Goal: Information Seeking & Learning: Learn about a topic

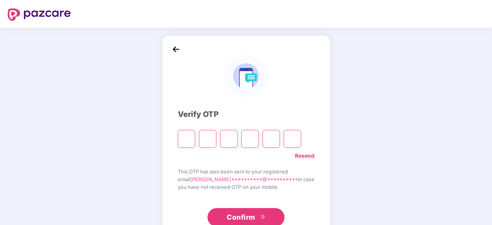
type input "*"
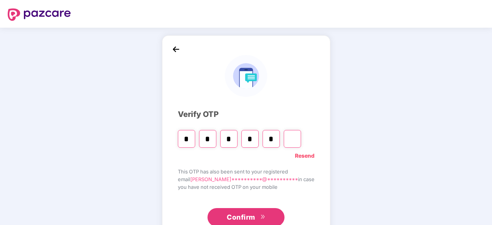
type input "*"
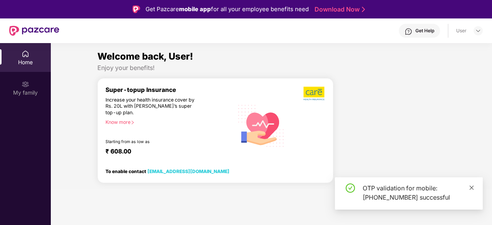
click at [472, 189] on icon "close" at bounding box center [471, 187] width 5 height 5
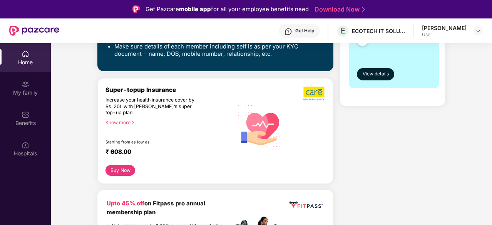
scroll to position [93, 0]
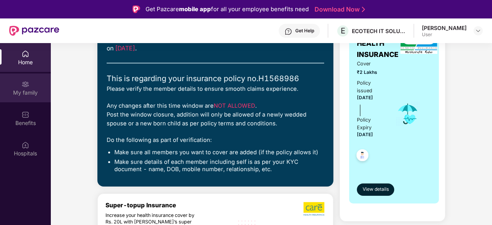
click at [35, 93] on div "My family" at bounding box center [25, 93] width 51 height 8
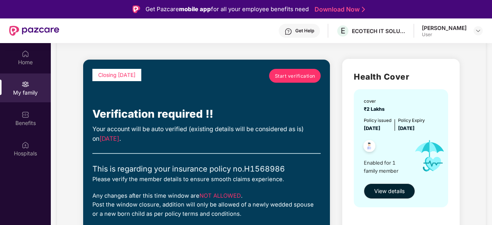
scroll to position [116, 0]
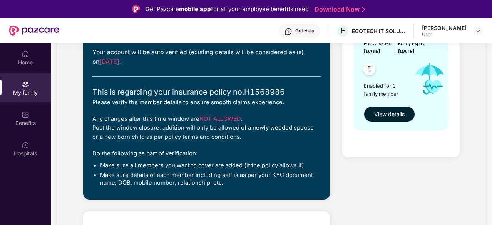
click at [374, 114] on span "View details" at bounding box center [389, 114] width 30 height 8
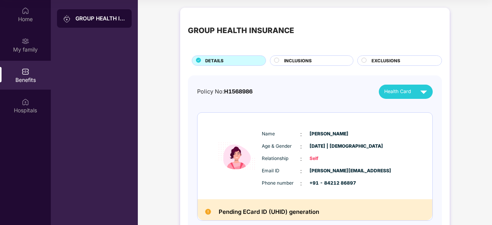
scroll to position [43, 0]
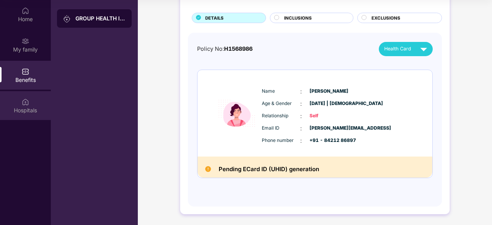
click at [25, 103] on img at bounding box center [26, 102] width 8 height 8
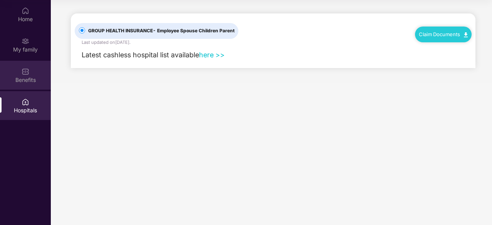
click at [39, 79] on div "Benefits" at bounding box center [25, 80] width 51 height 8
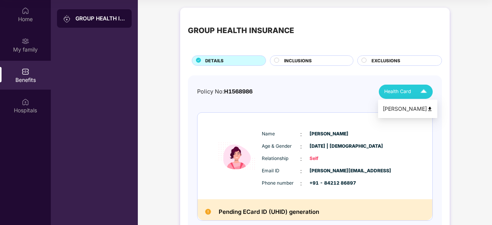
click at [423, 91] on img at bounding box center [423, 91] width 13 height 13
click at [278, 62] on icon at bounding box center [276, 60] width 5 height 5
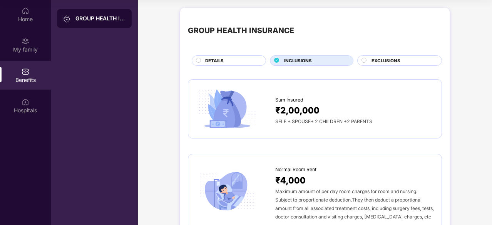
click at [392, 54] on div "GROUP HEALTH INSURANCE DETAILS INCLUSIONS EXCLUSIONS" at bounding box center [315, 40] width 254 height 50
click at [391, 60] on span "EXCLUSIONS" at bounding box center [386, 60] width 29 height 7
